Goal: Task Accomplishment & Management: Manage account settings

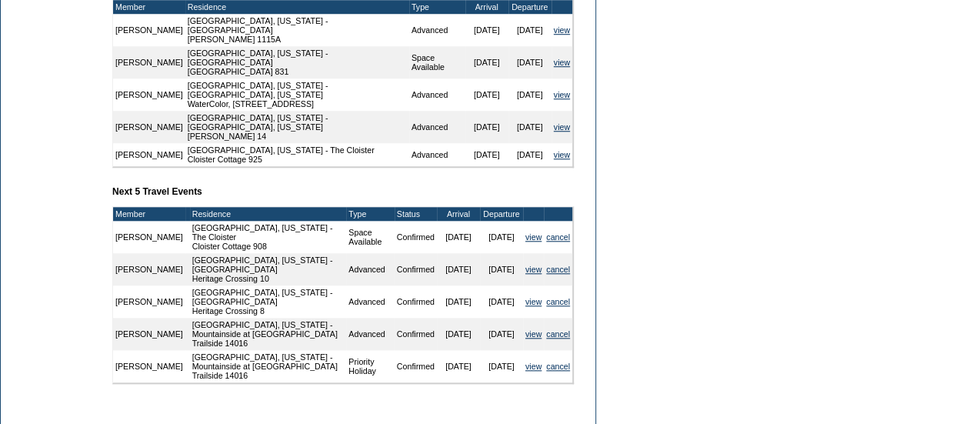
scroll to position [746, 0]
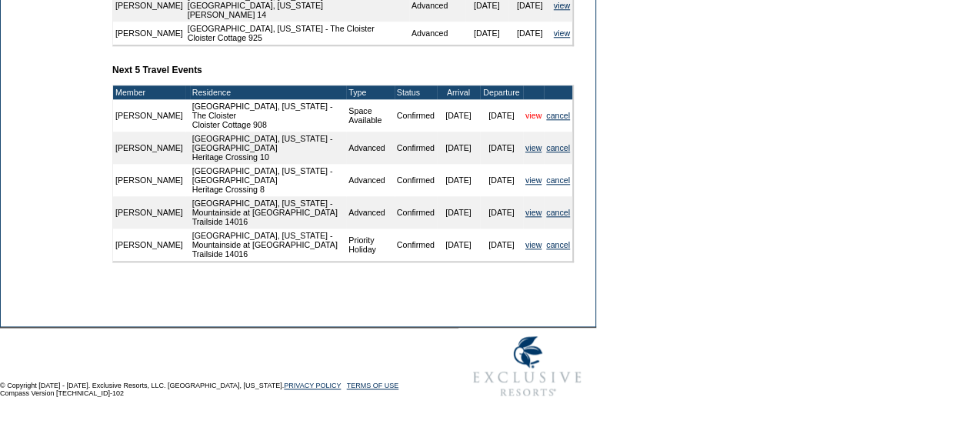
click at [526, 111] on link "view" at bounding box center [533, 115] width 16 height 9
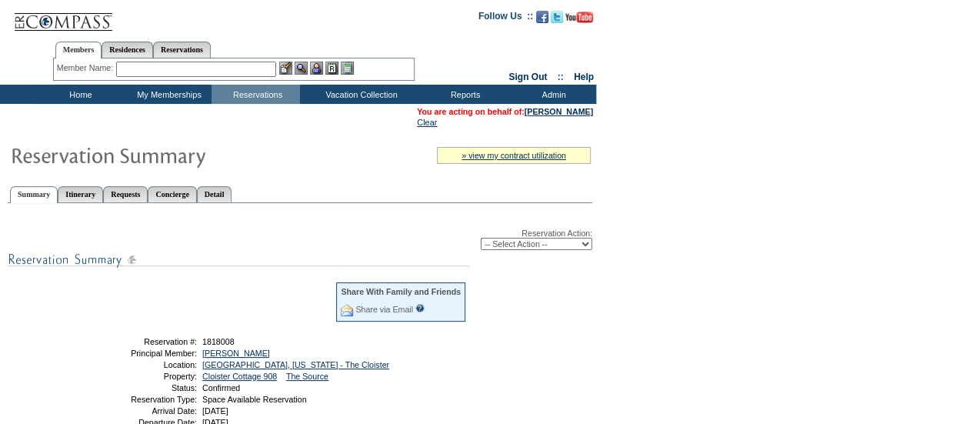
click at [546, 247] on select "-- Select Action -- Modify Reservation Dates Modify Reservation Cost Modify Occ…" at bounding box center [537, 244] width 112 height 12
select select "ChangeDates"
click at [481, 239] on select "-- Select Action -- Modify Reservation Dates Modify Reservation Cost Modify Occ…" at bounding box center [537, 244] width 112 height 12
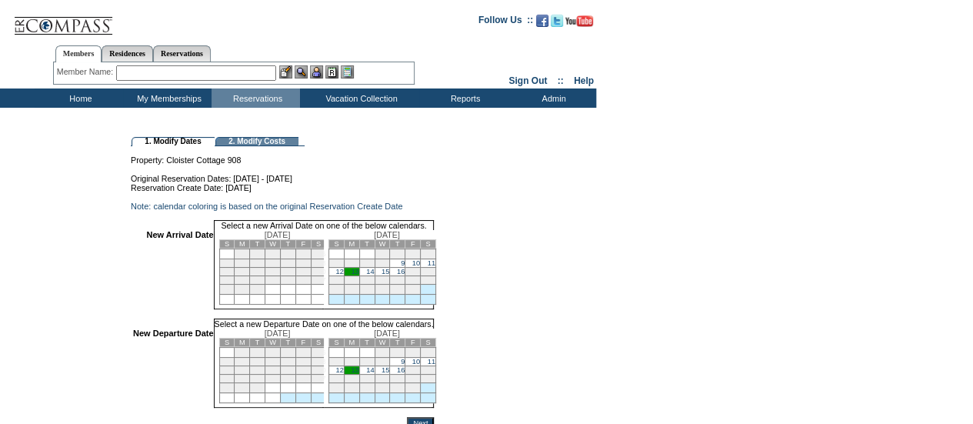
scroll to position [49, 0]
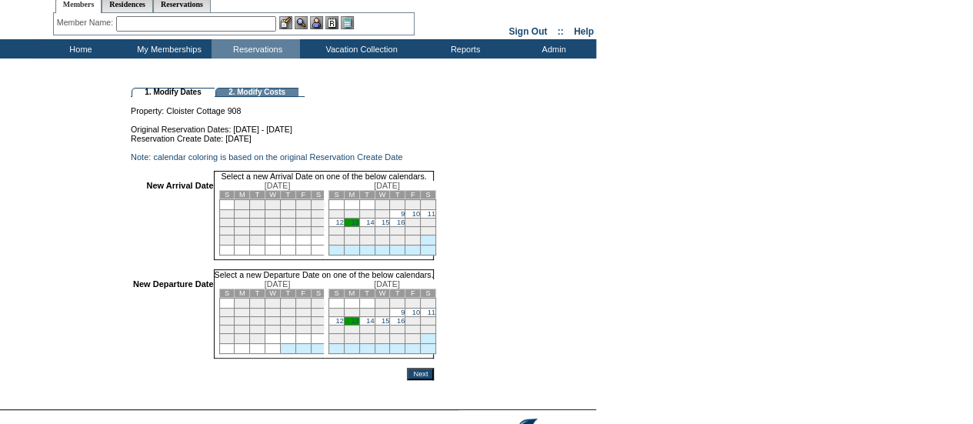
click at [405, 218] on td "9" at bounding box center [397, 214] width 15 height 8
